Goal: Transaction & Acquisition: Book appointment/travel/reservation

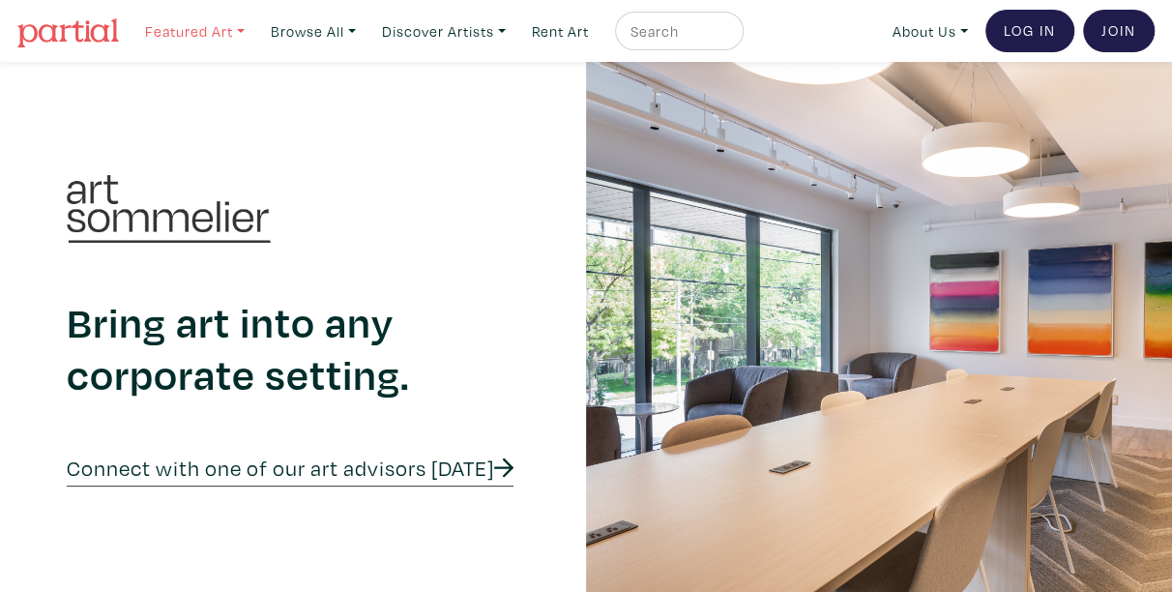
click at [210, 34] on link "Featured Art" at bounding box center [194, 32] width 117 height 40
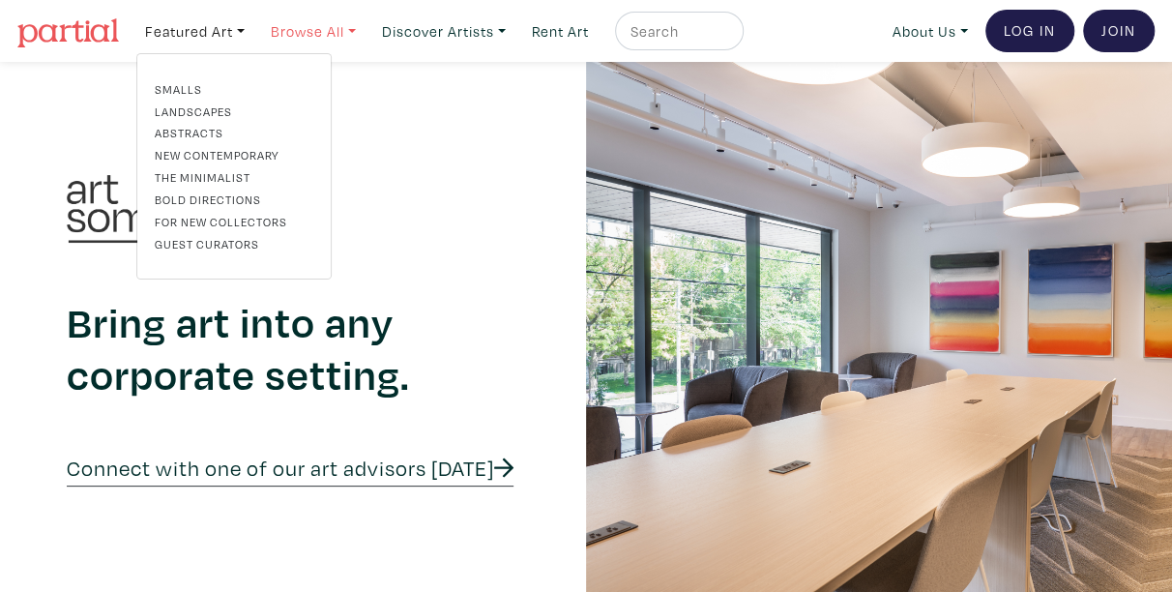
click at [295, 38] on link "Browse All" at bounding box center [313, 32] width 102 height 40
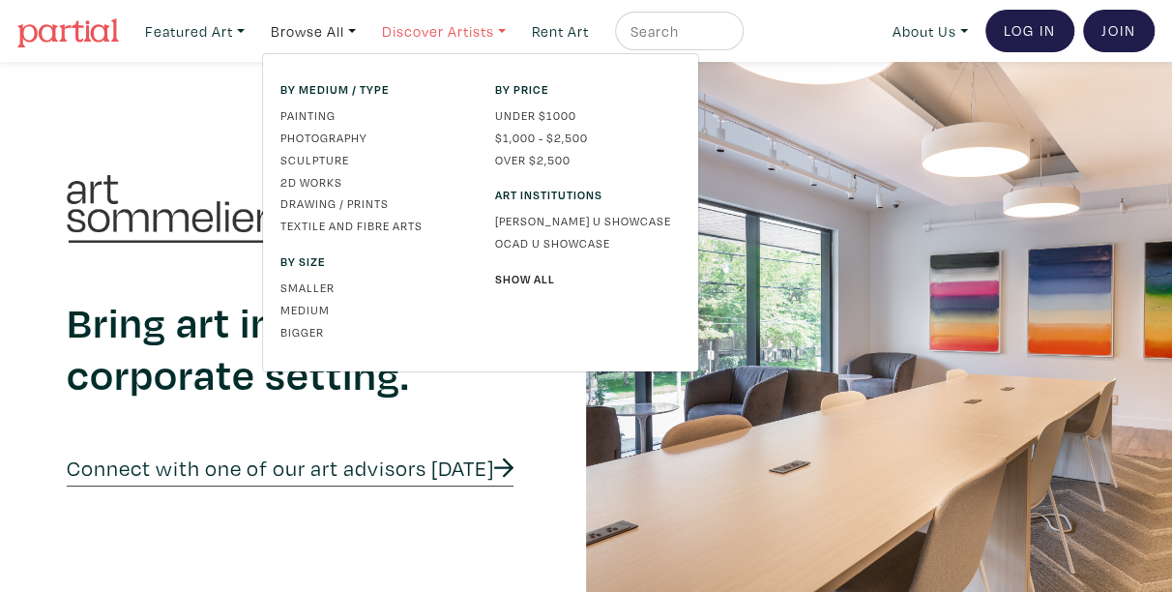
click at [441, 34] on link "Discover Artists" at bounding box center [443, 32] width 141 height 40
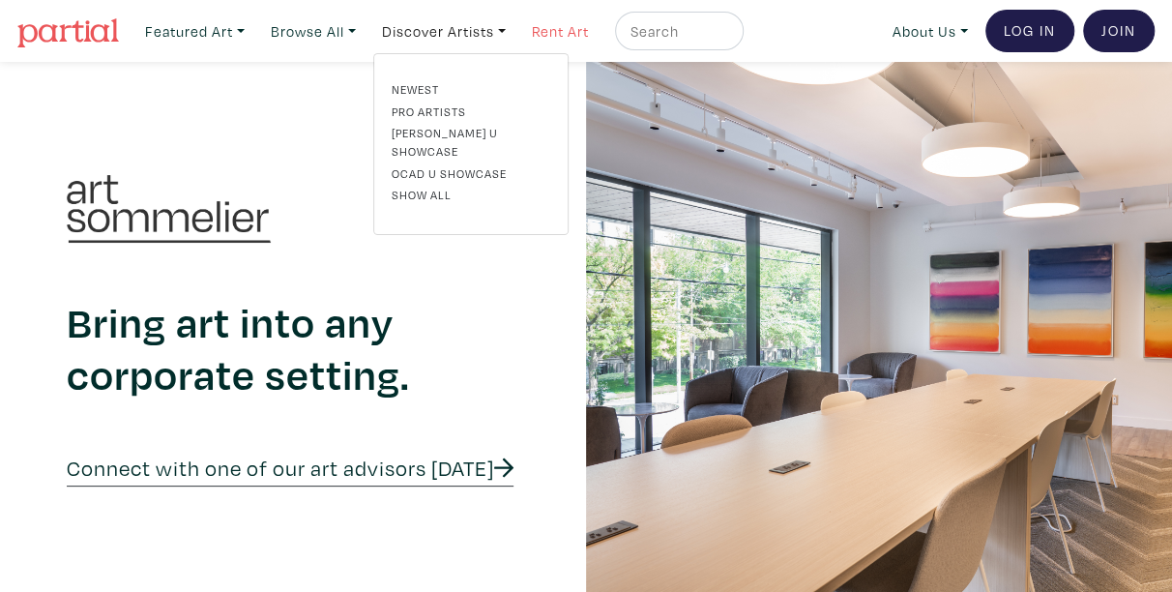
click at [577, 29] on link "Rent Art" at bounding box center [560, 32] width 74 height 40
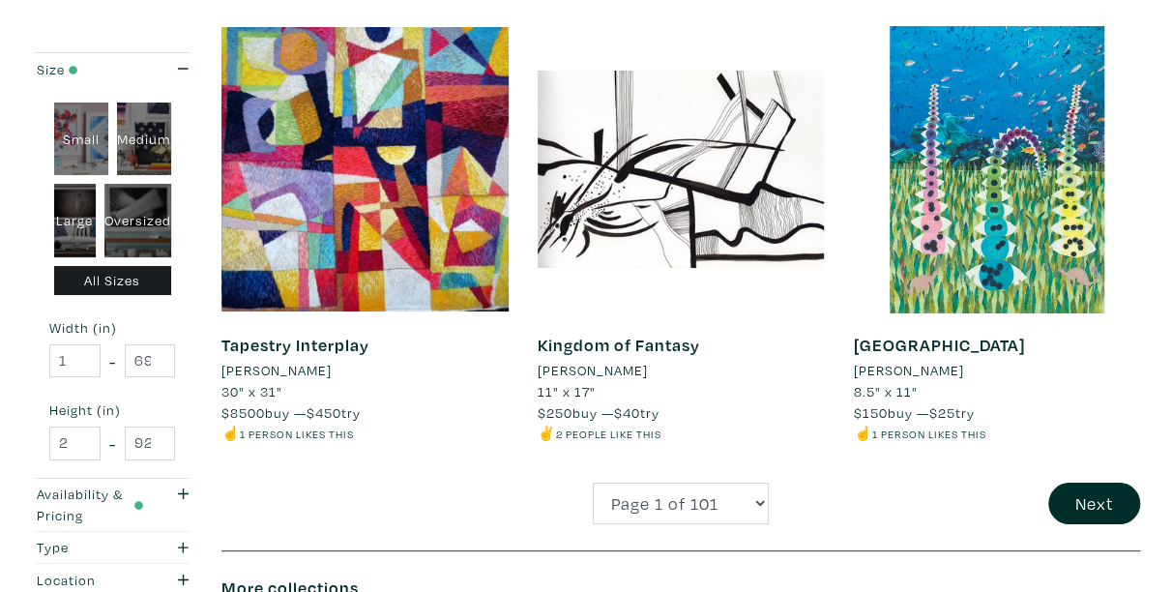
scroll to position [3673, 0]
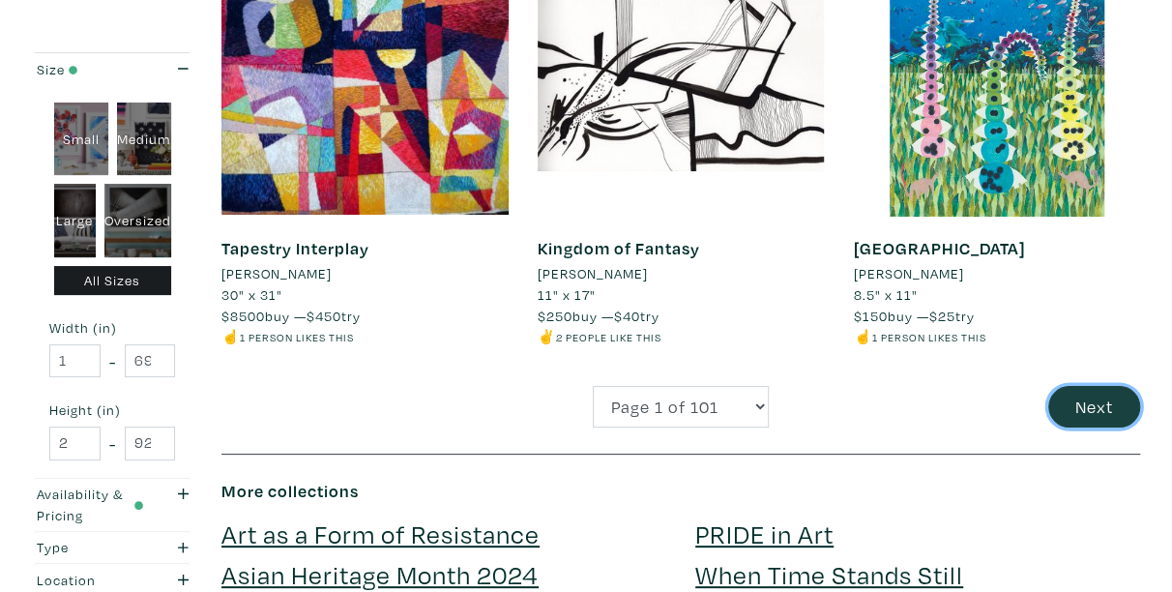
click at [1086, 419] on button "Next" at bounding box center [1094, 407] width 92 height 42
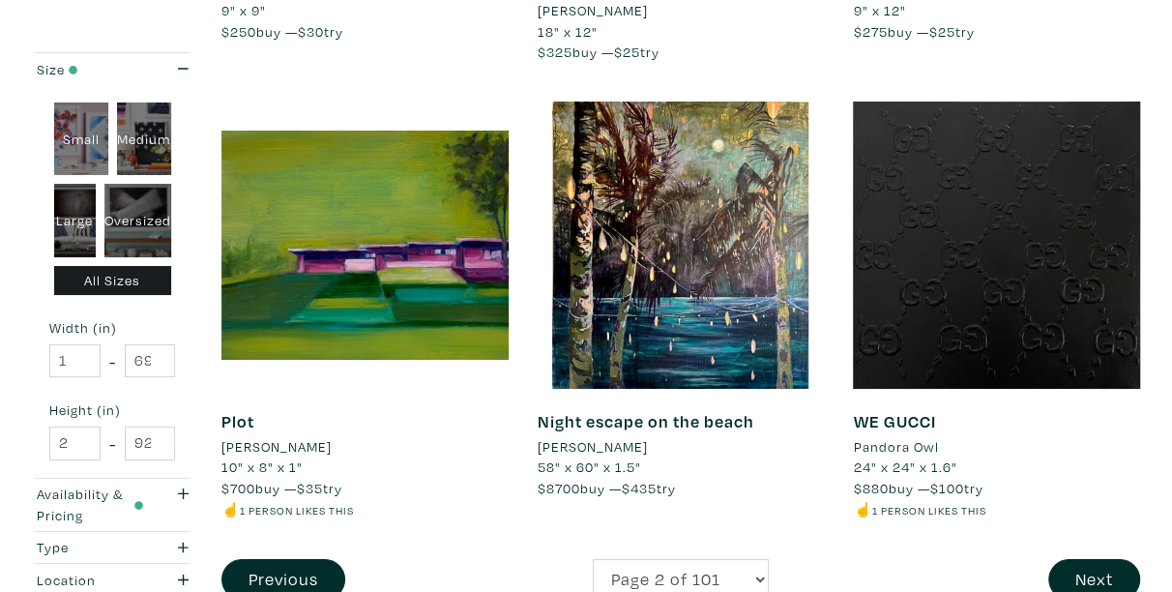
scroll to position [3673, 0]
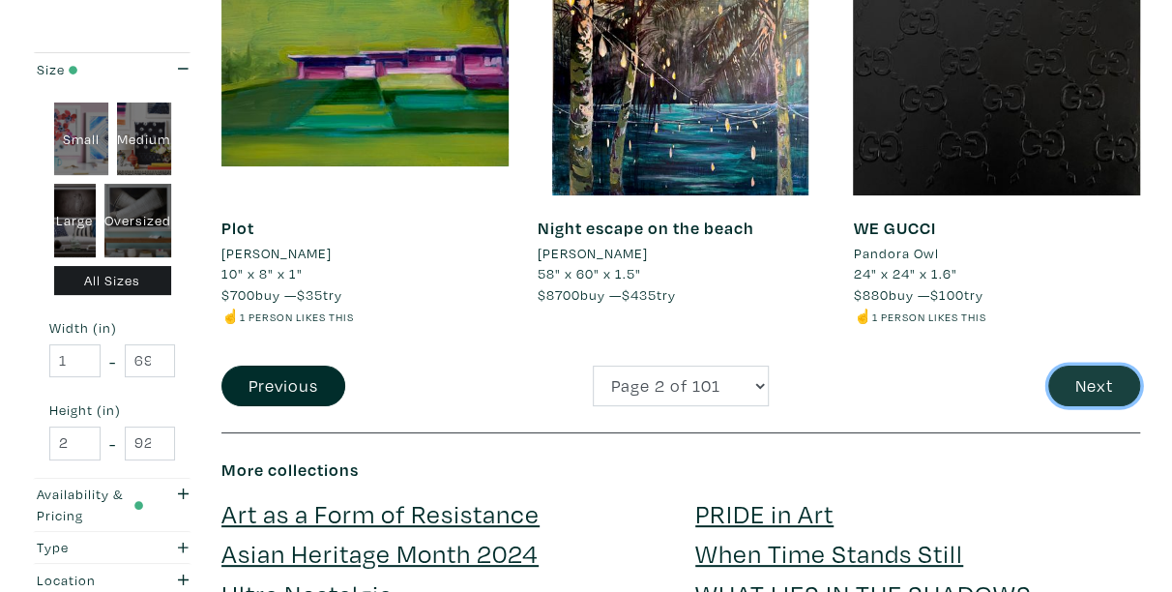
click at [1084, 365] on button "Next" at bounding box center [1094, 386] width 92 height 42
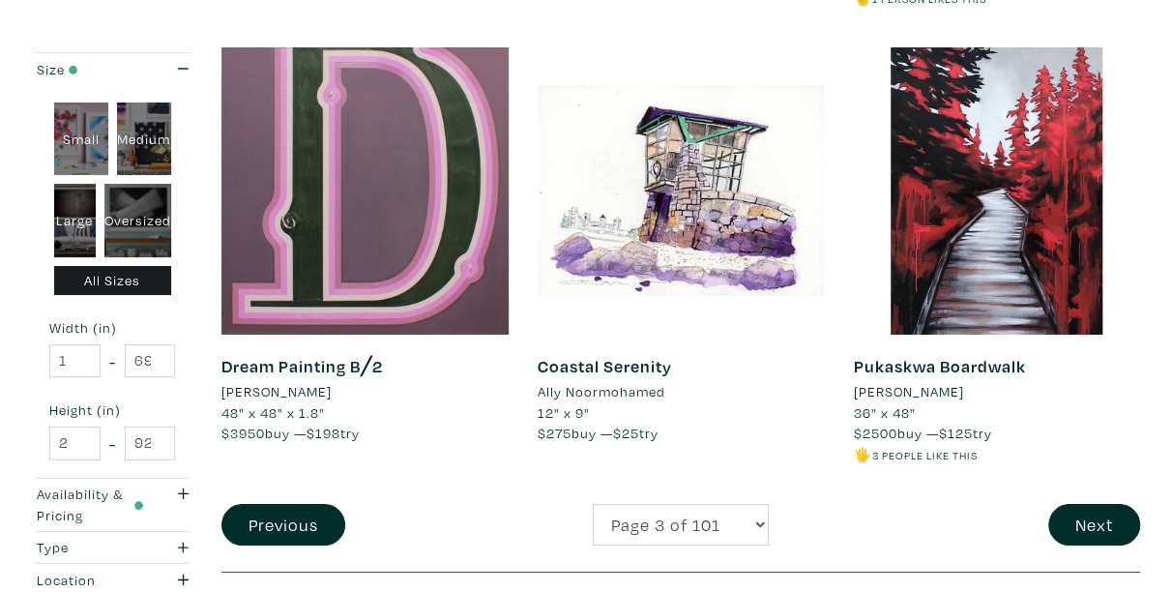
scroll to position [3673, 0]
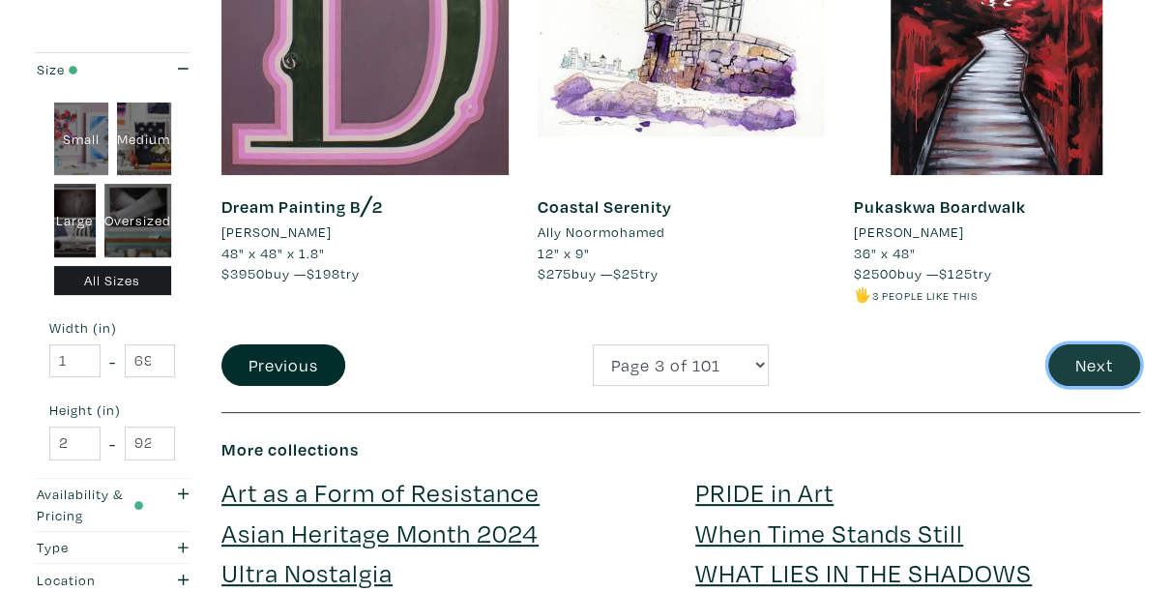
click at [1080, 364] on button "Next" at bounding box center [1094, 365] width 92 height 42
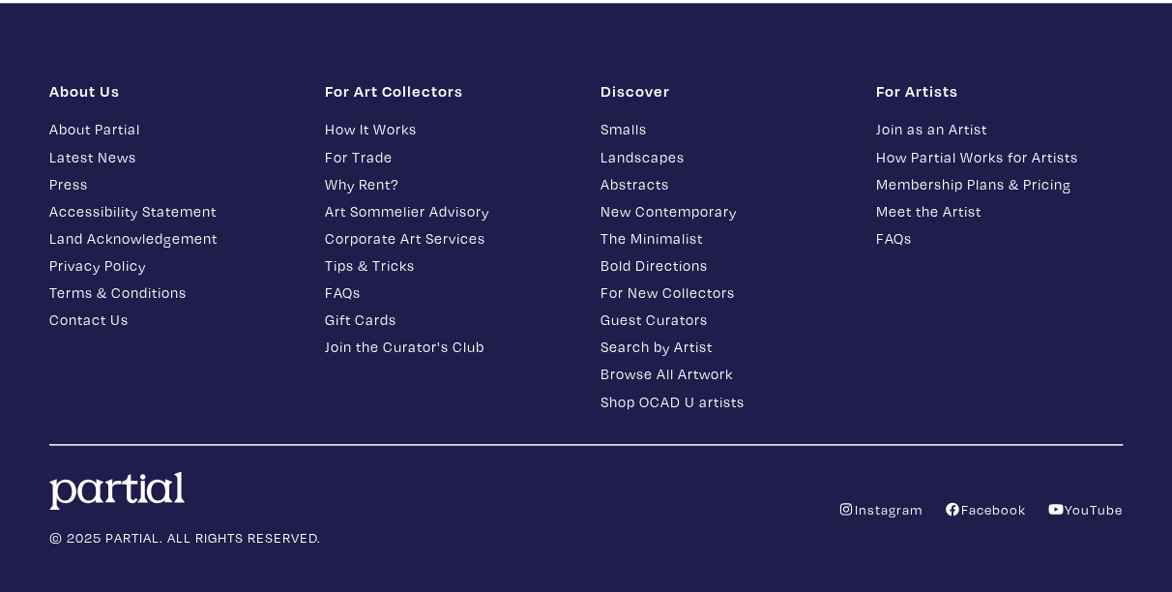
scroll to position [4747, 0]
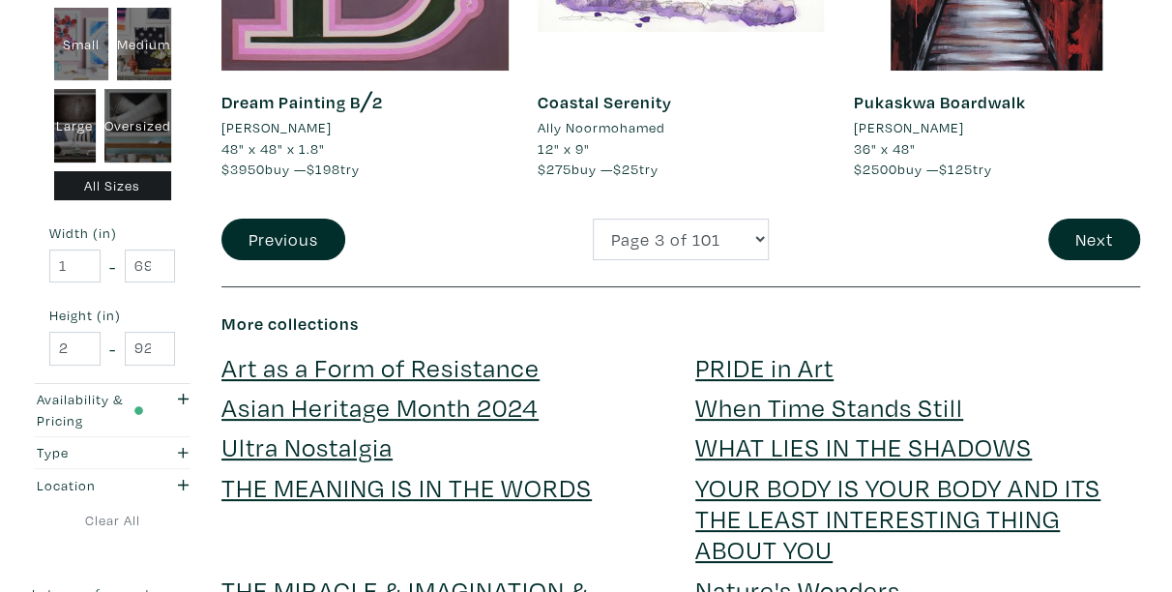
scroll to position [3673, 0]
